Goal: Check status

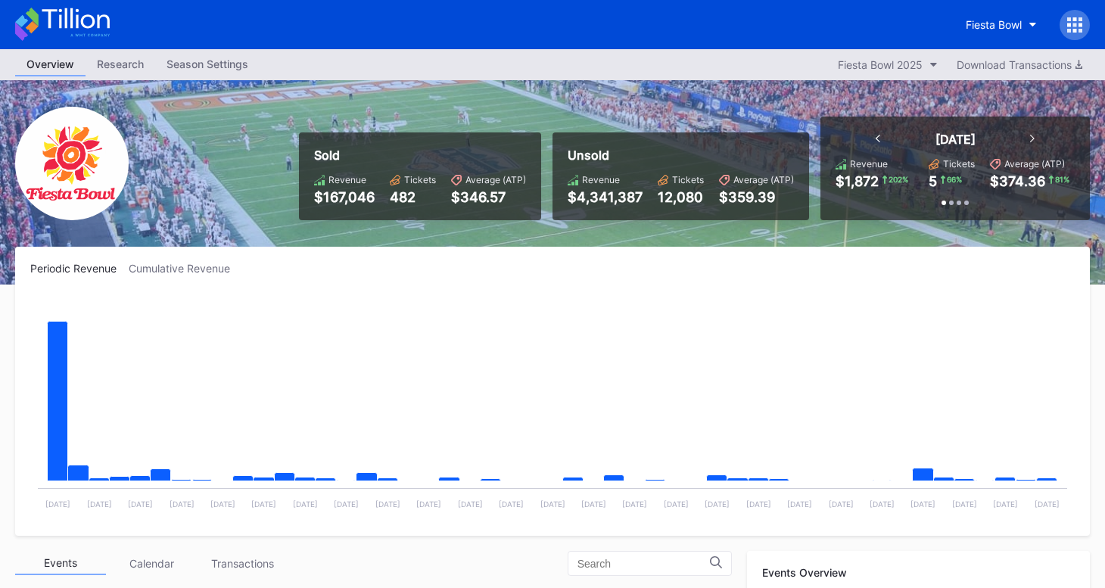
scroll to position [454, 0]
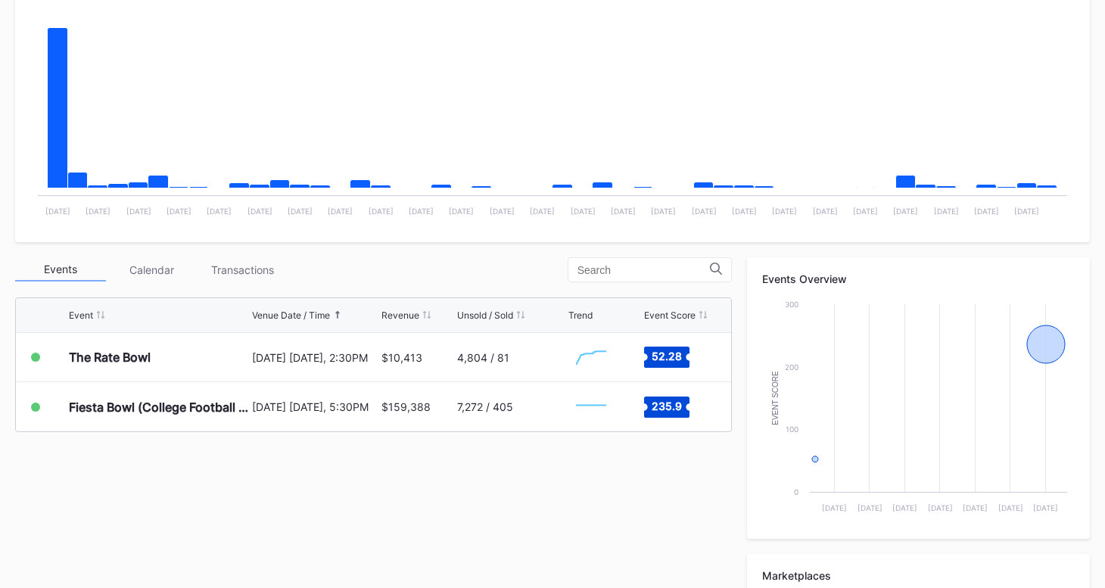
scroll to position [378, 0]
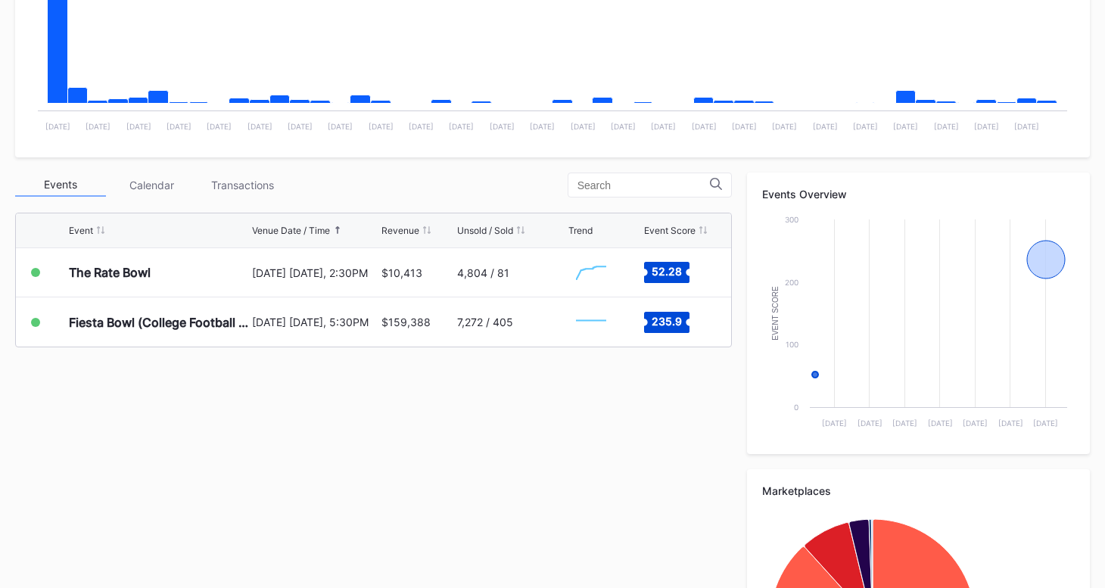
click at [470, 429] on div "Events Calendar Transactions Event Venue Date / Time Revenue Unsold / Sold Tren…" at bounding box center [552, 462] width 1075 height 578
click at [374, 473] on div "Events Calendar Transactions Event Venue Date / Time Revenue Unsold / Sold Tren…" at bounding box center [552, 462] width 1075 height 578
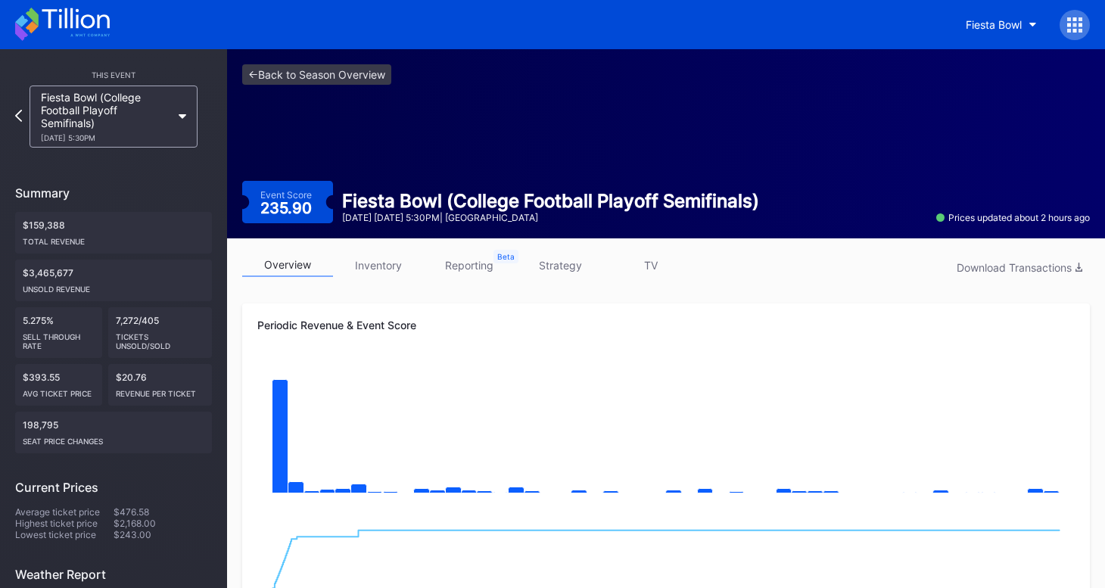
click at [51, 24] on icon at bounding box center [75, 18] width 67 height 20
